Goal: Transaction & Acquisition: Purchase product/service

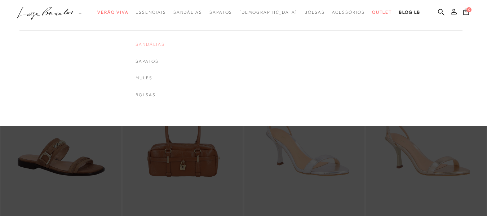
click at [163, 45] on link "Sandálias" at bounding box center [150, 44] width 29 height 6
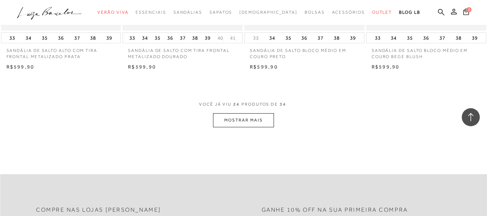
scroll to position [1407, 0]
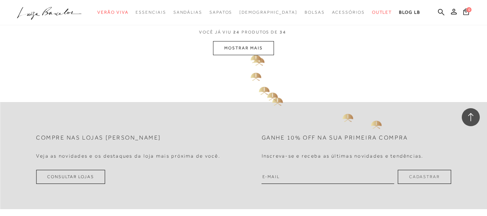
click at [254, 48] on button "MOSTRAR MAIS" at bounding box center [243, 48] width 61 height 14
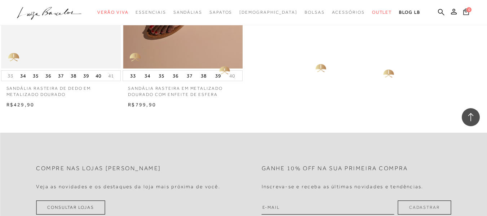
scroll to position [1840, 0]
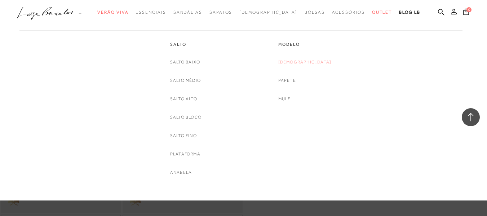
click at [308, 62] on link "[DEMOGRAPHIC_DATA]" at bounding box center [304, 62] width 53 height 8
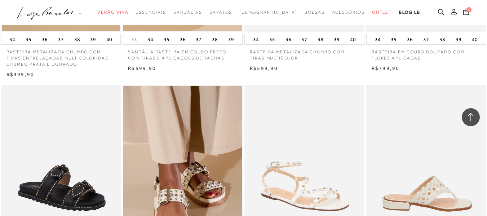
scroll to position [1190, 0]
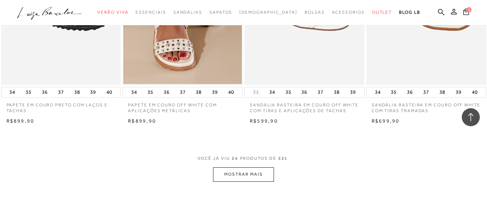
click at [260, 166] on span "VOCÊ JÁ VIU 24 PRODUTOS DE 521" at bounding box center [244, 160] width 92 height 13
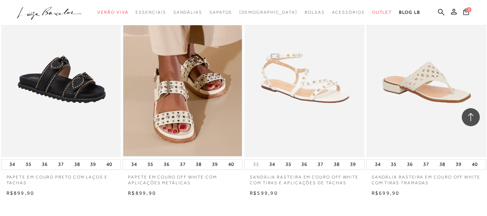
scroll to position [1299, 0]
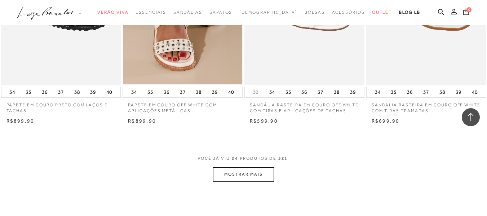
click at [247, 172] on button "MOSTRAR MAIS" at bounding box center [243, 174] width 61 height 14
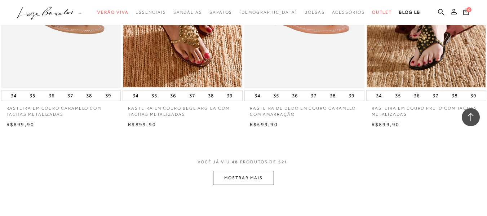
scroll to position [2705, 0]
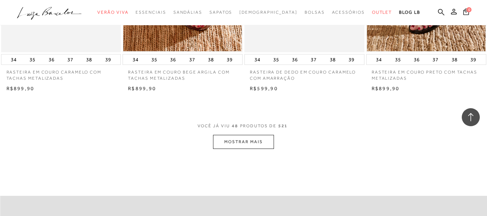
click at [258, 148] on button "MOSTRAR MAIS" at bounding box center [243, 142] width 61 height 14
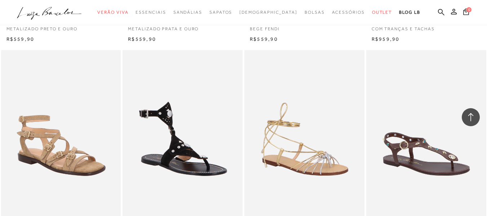
scroll to position [4004, 0]
